Goal: Check status

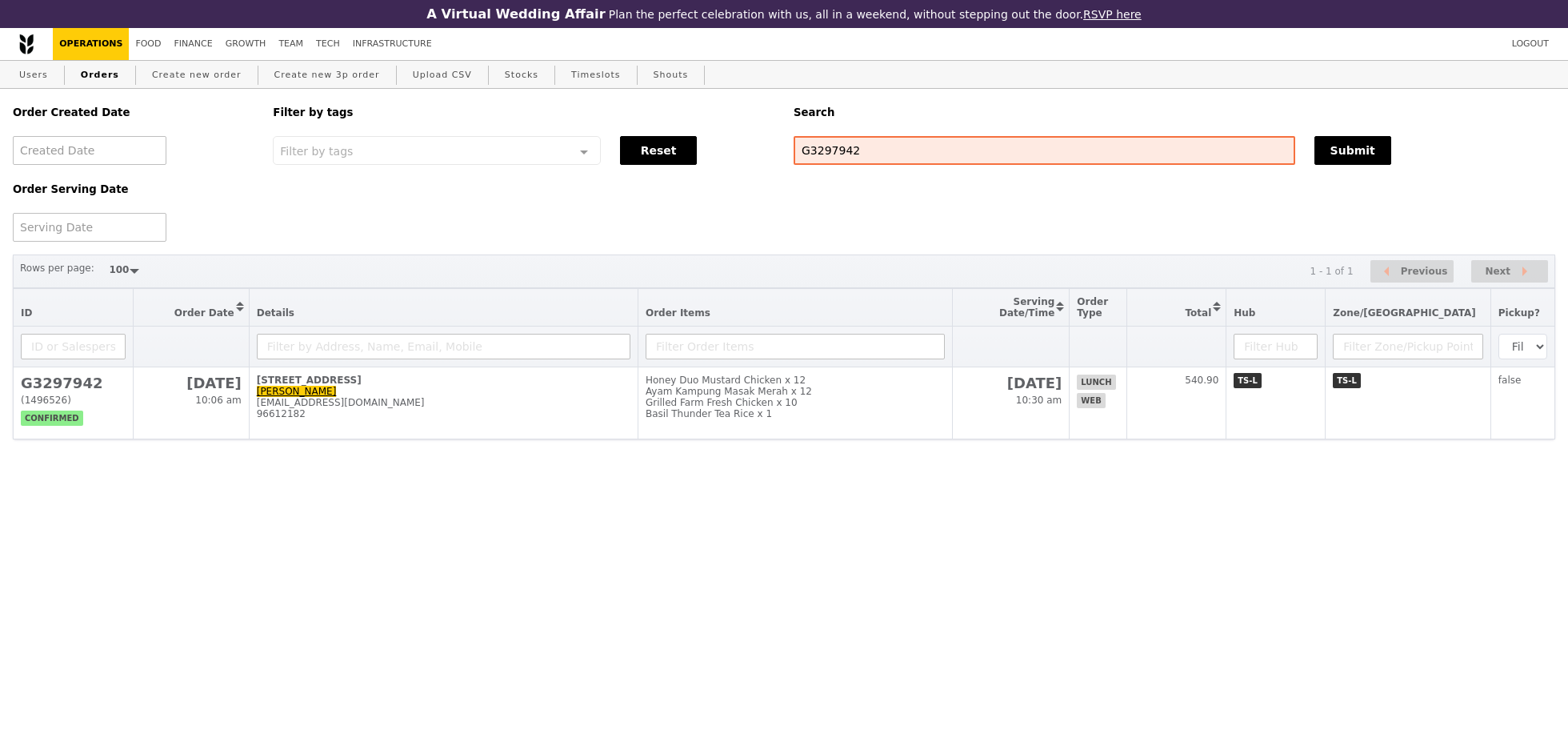
select select "100"
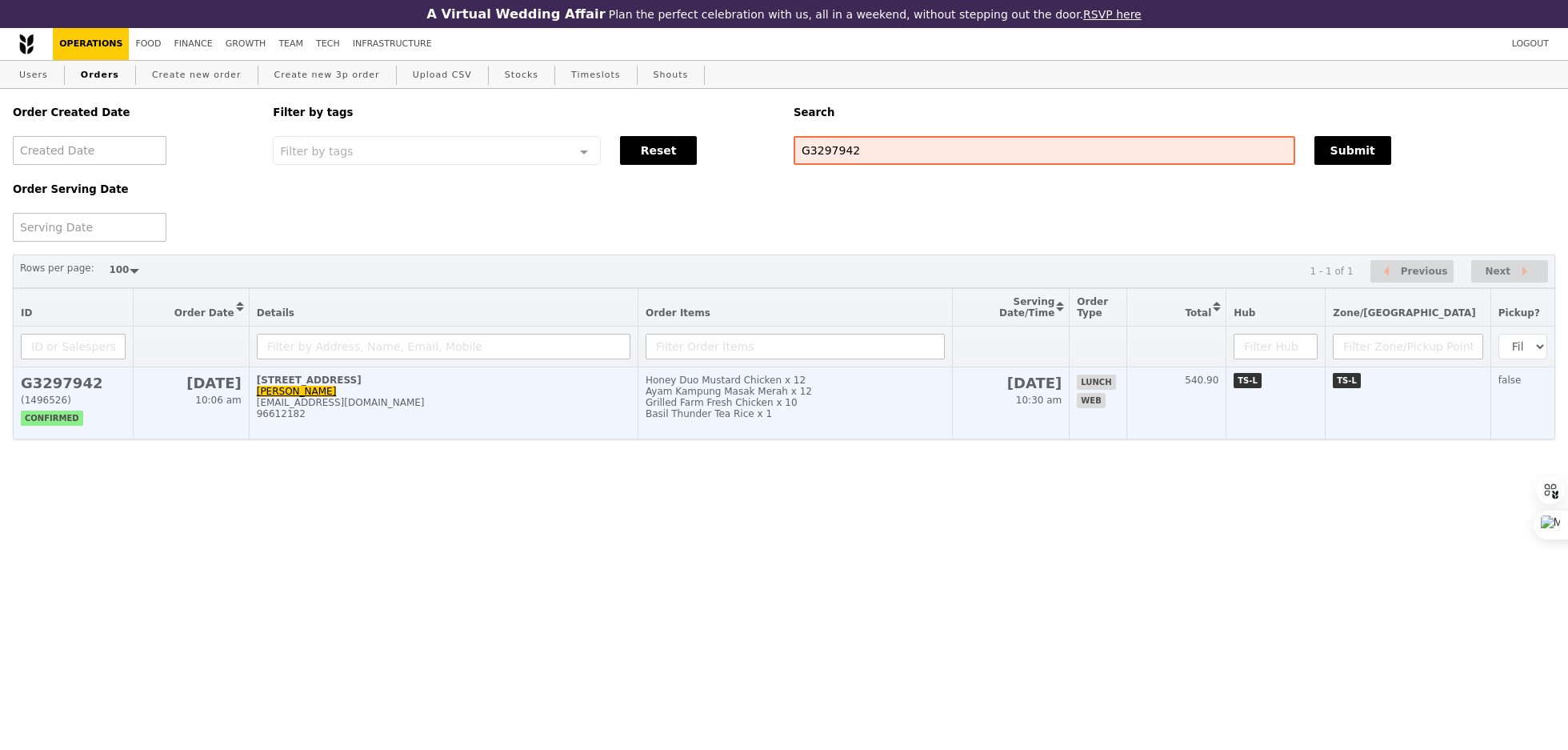
click at [504, 391] on td "[STREET_ADDRESS] [PERSON_NAME] [EMAIL_ADDRESS][DOMAIN_NAME] 96612182" at bounding box center [443, 403] width 389 height 72
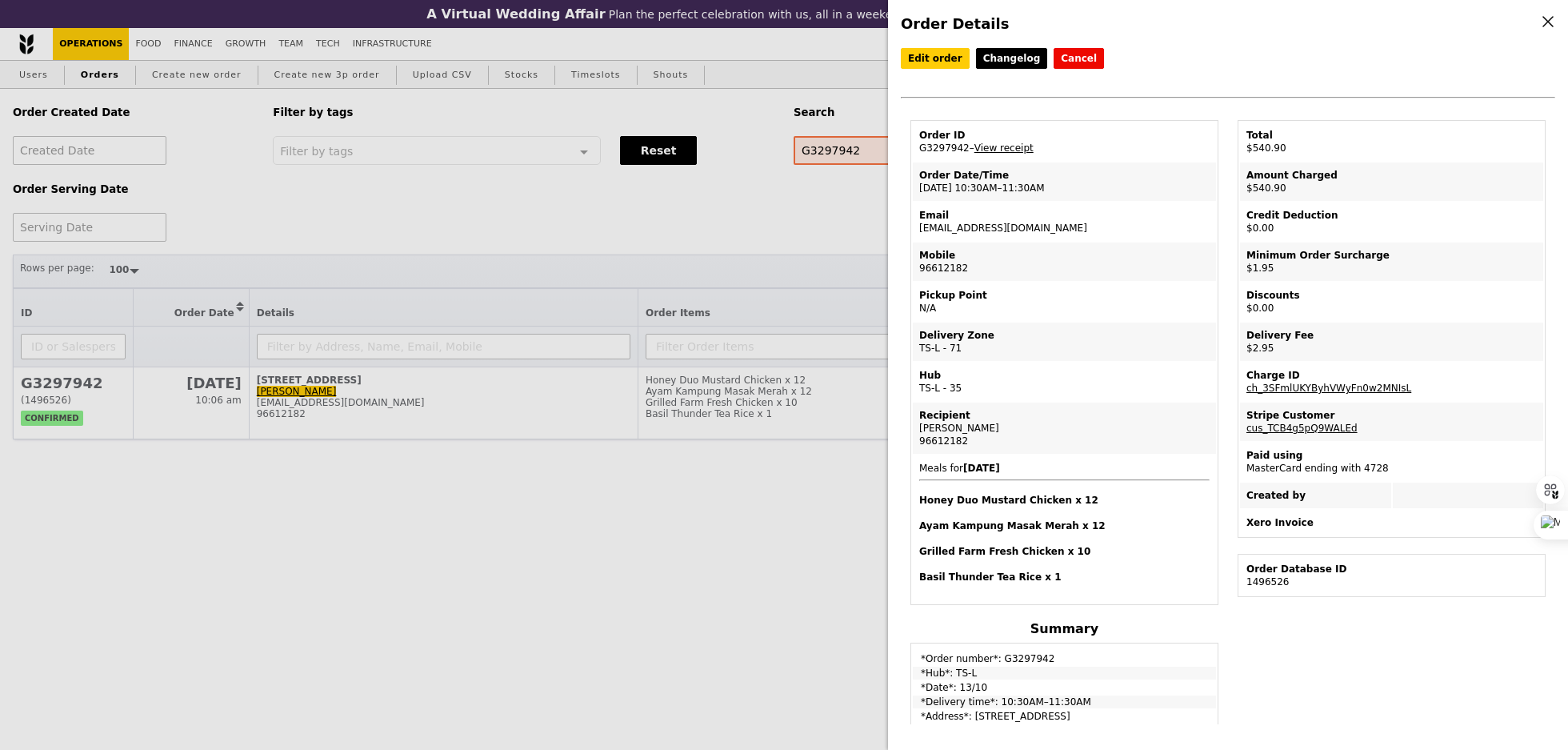
click at [362, 174] on div "Order Details Edit order Changelog Cancel Order ID G3297942 – View receipt Orde…" at bounding box center [784, 375] width 1568 height 750
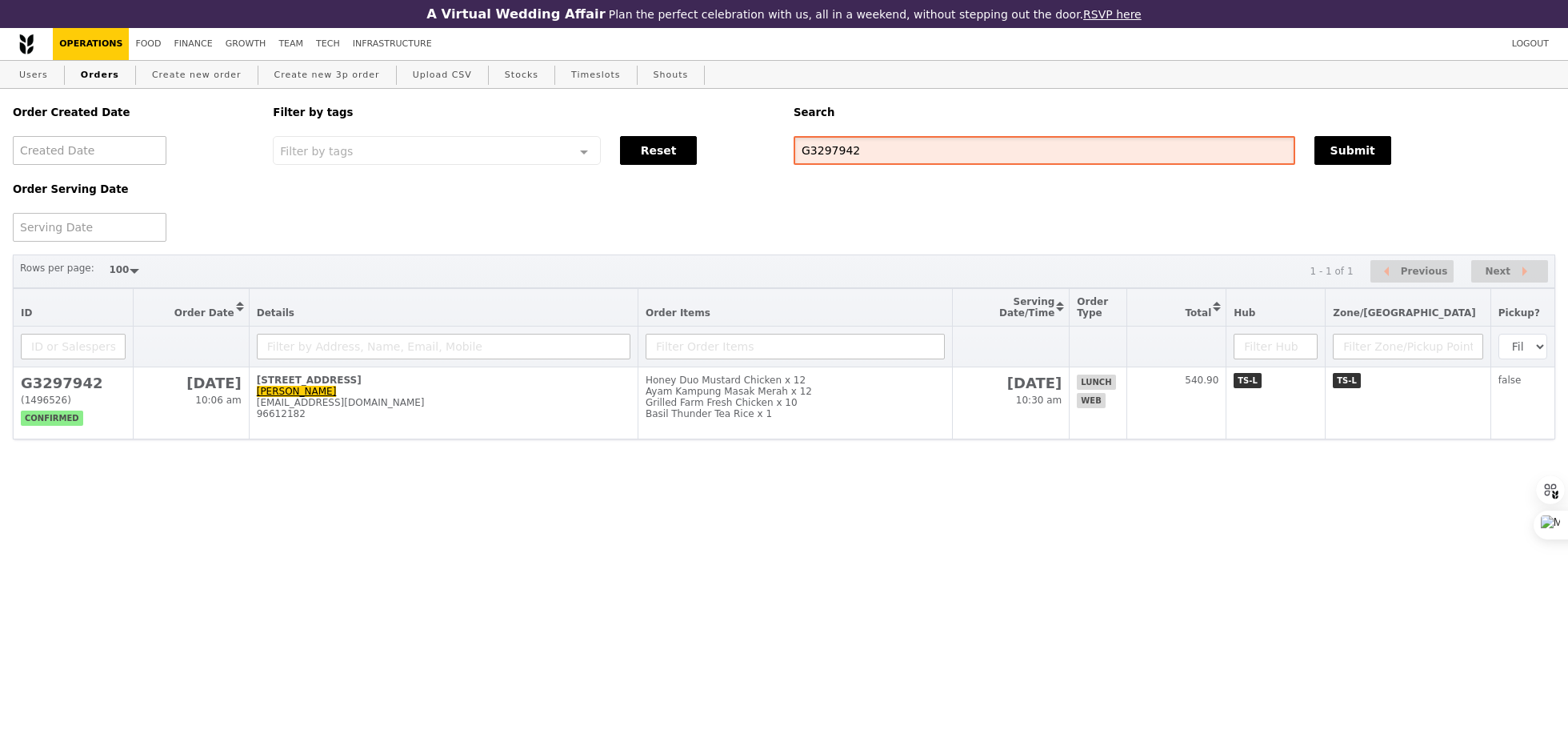
click at [969, 162] on input "G3297942" at bounding box center [1045, 151] width 502 height 29
paste input "[EMAIL_ADDRESS][DOMAIN_NAME]"
type input "[EMAIL_ADDRESS][DOMAIN_NAME]"
